Goal: Task Accomplishment & Management: Use online tool/utility

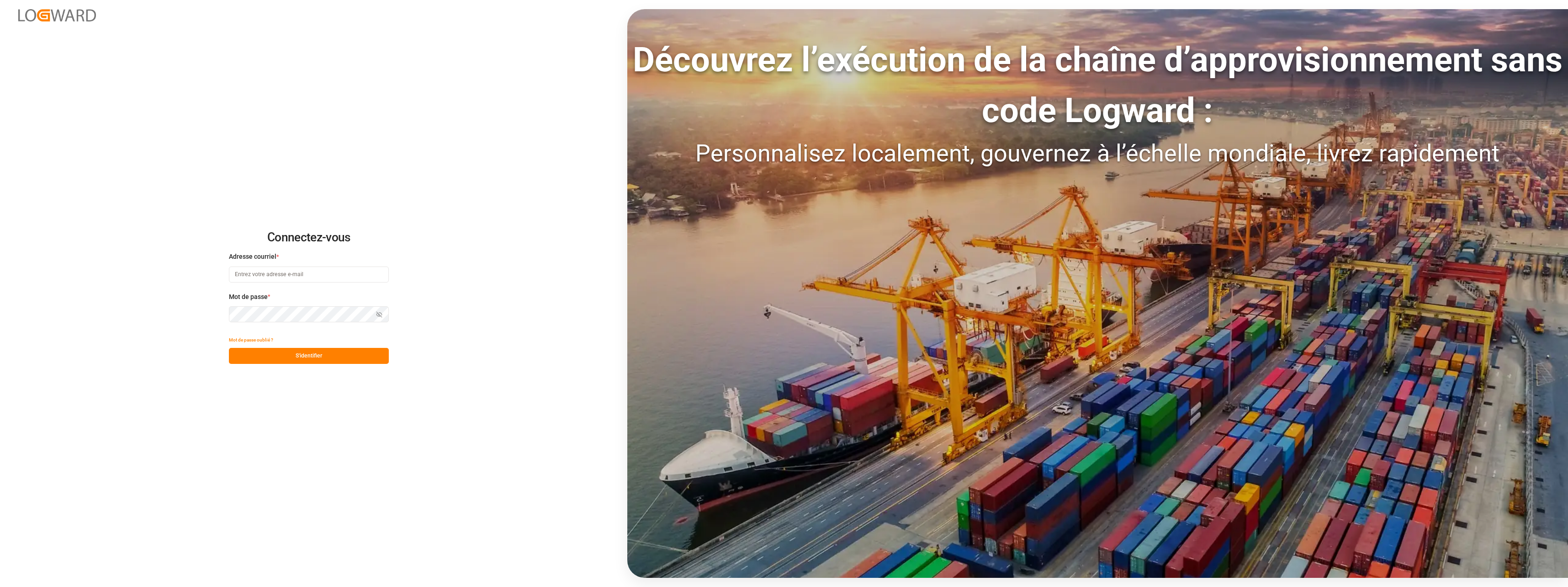
type input "chefequipe.fr.mse@melitta.fr"
click at [322, 355] on button "S'identifier" at bounding box center [309, 356] width 160 height 16
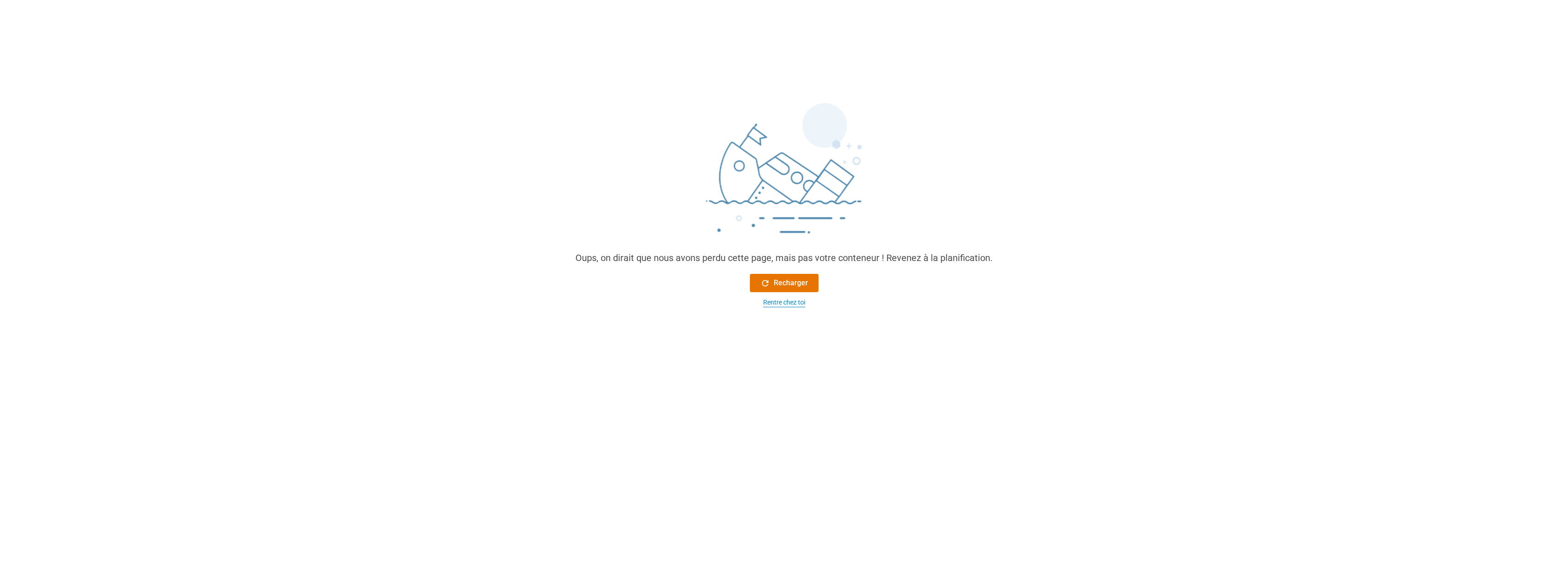
click at [790, 302] on div "Rentre chez toi" at bounding box center [784, 303] width 42 height 10
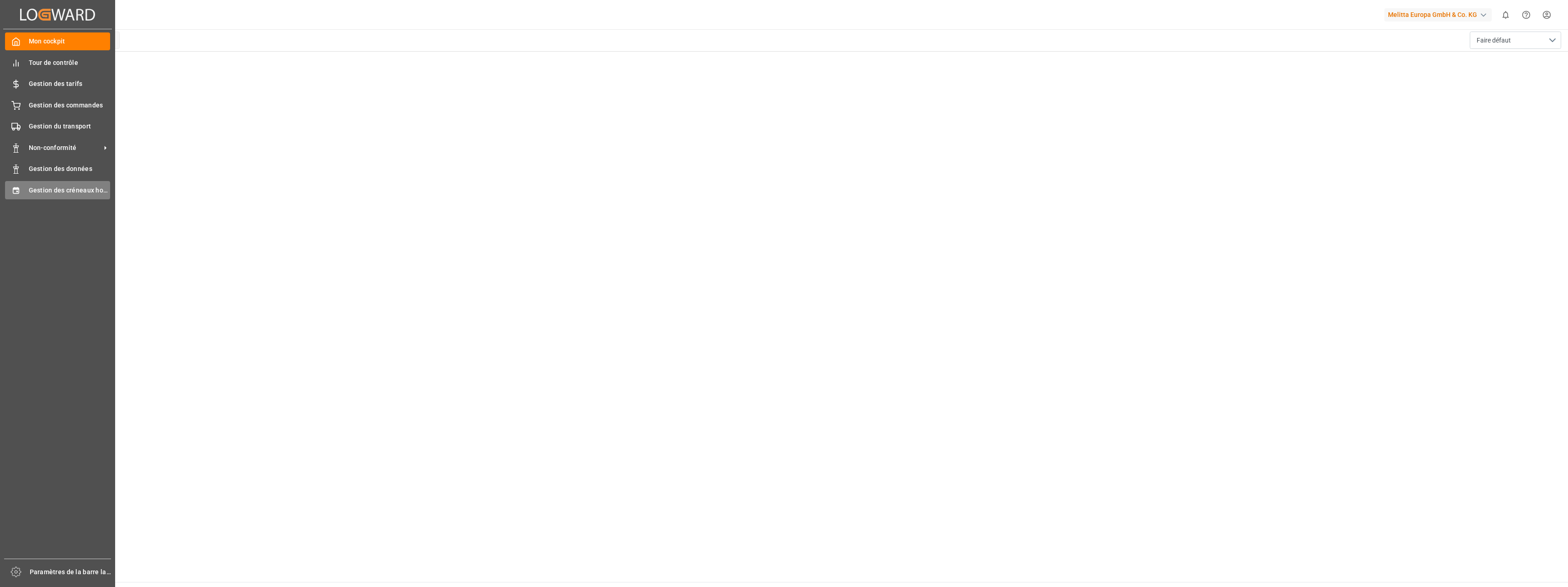
click at [80, 188] on span "Gestion des créneaux horaires" at bounding box center [69, 191] width 82 height 10
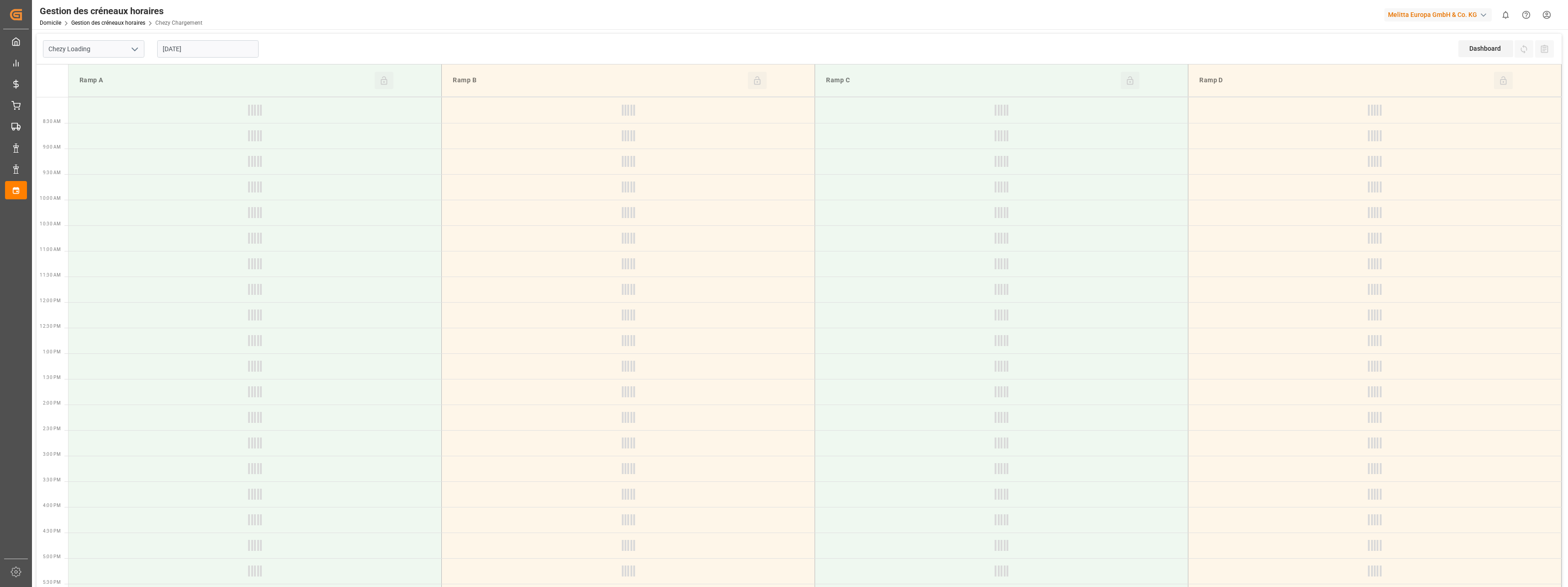
type input "Chezy Loading"
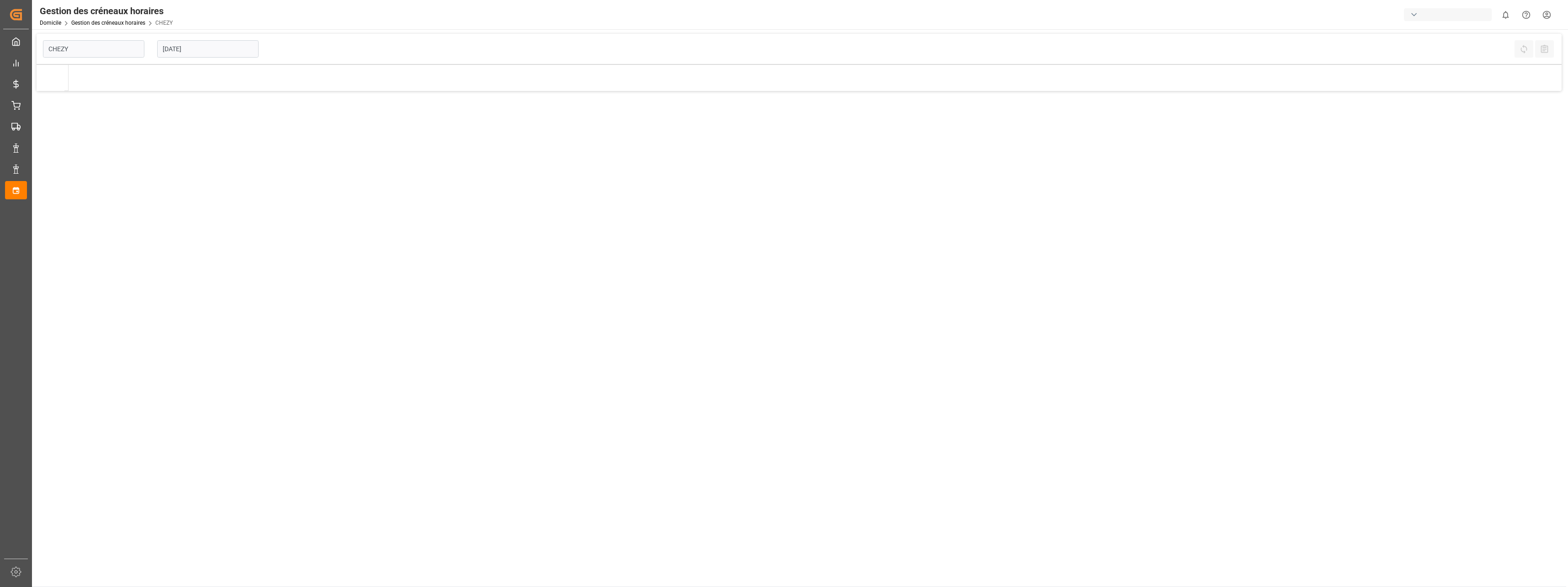
type input "Chezy Loading"
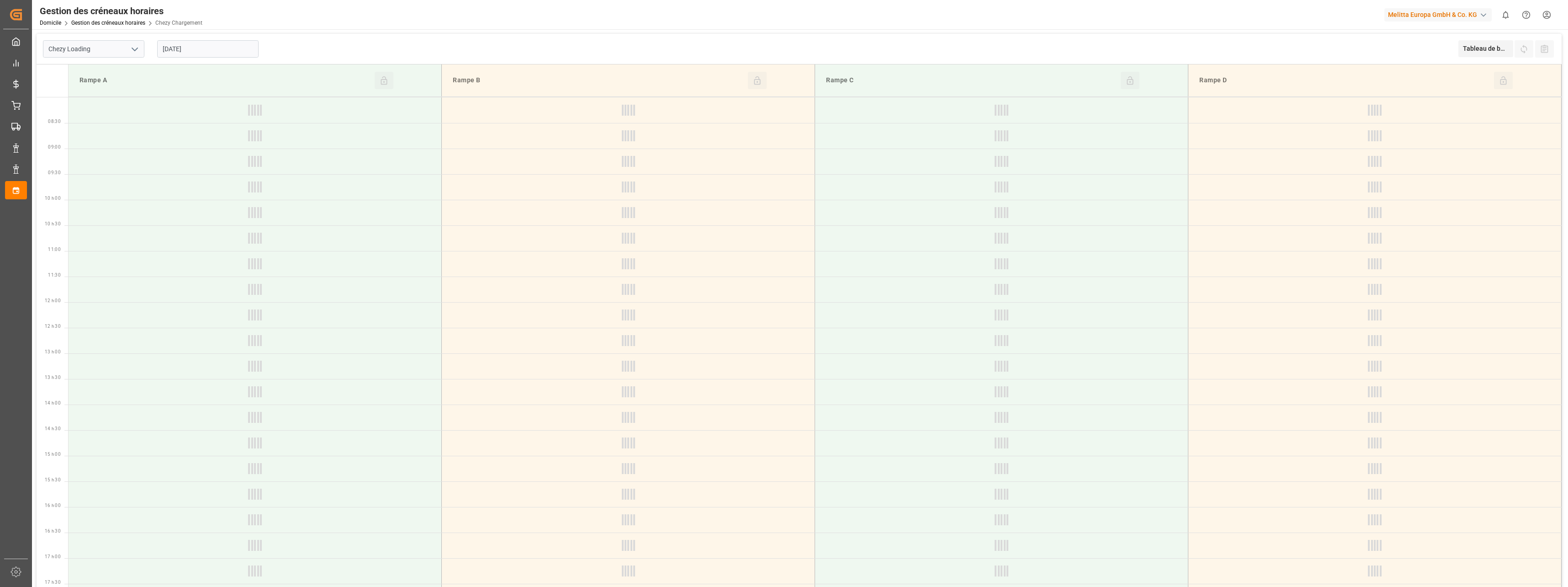
click at [135, 49] on icon "Ouvrir le menu" at bounding box center [135, 49] width 11 height 11
